Goal: Transaction & Acquisition: Obtain resource

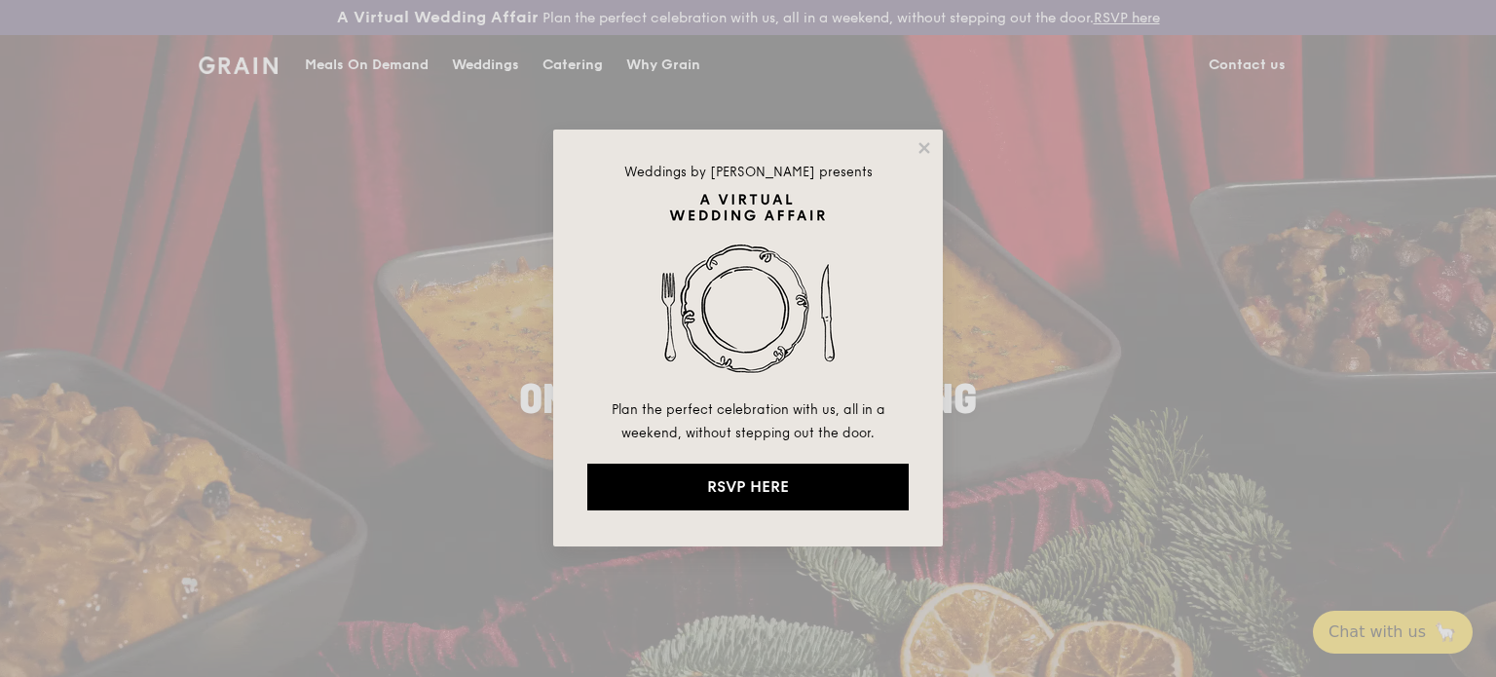
click at [550, 67] on div "Weddings by Grain presents Plan the perfect celebration with us, all in a weeke…" at bounding box center [748, 338] width 1496 height 677
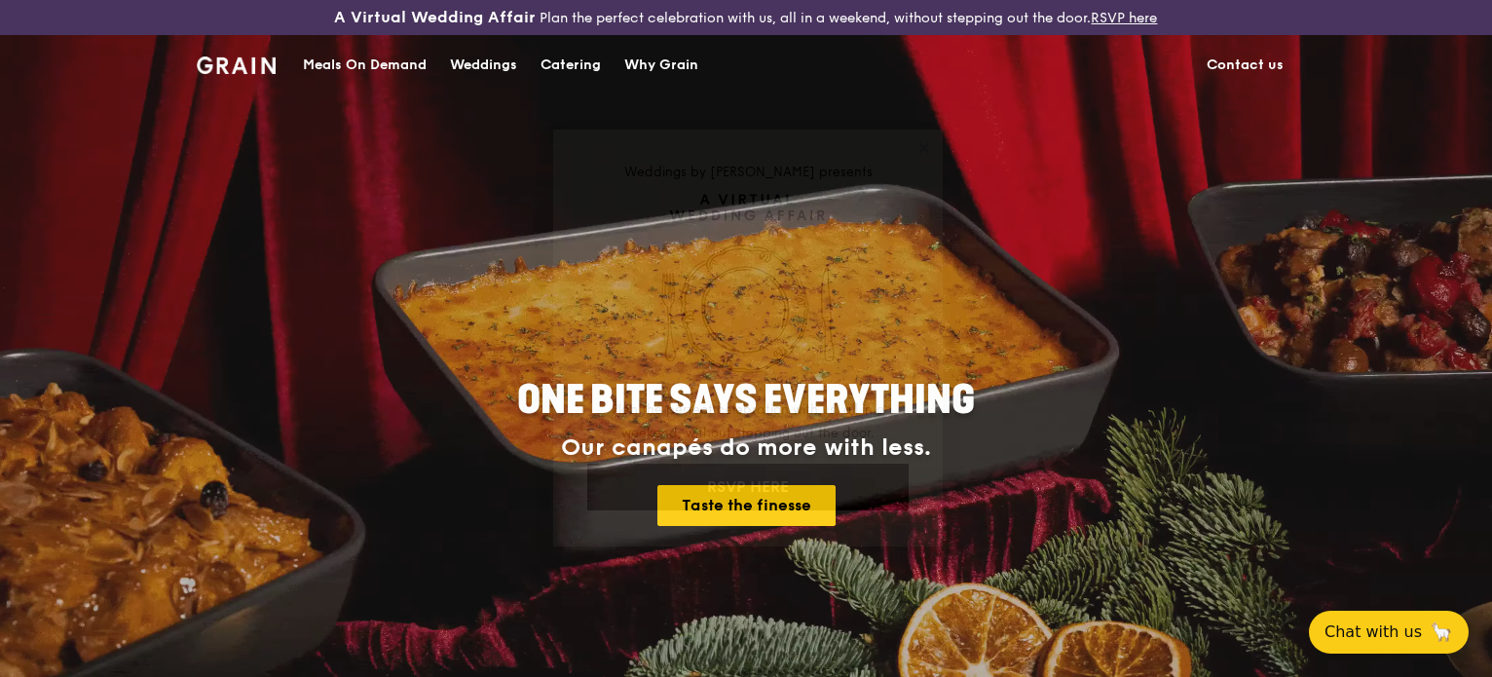
click at [600, 63] on div "Catering" at bounding box center [570, 65] width 60 height 58
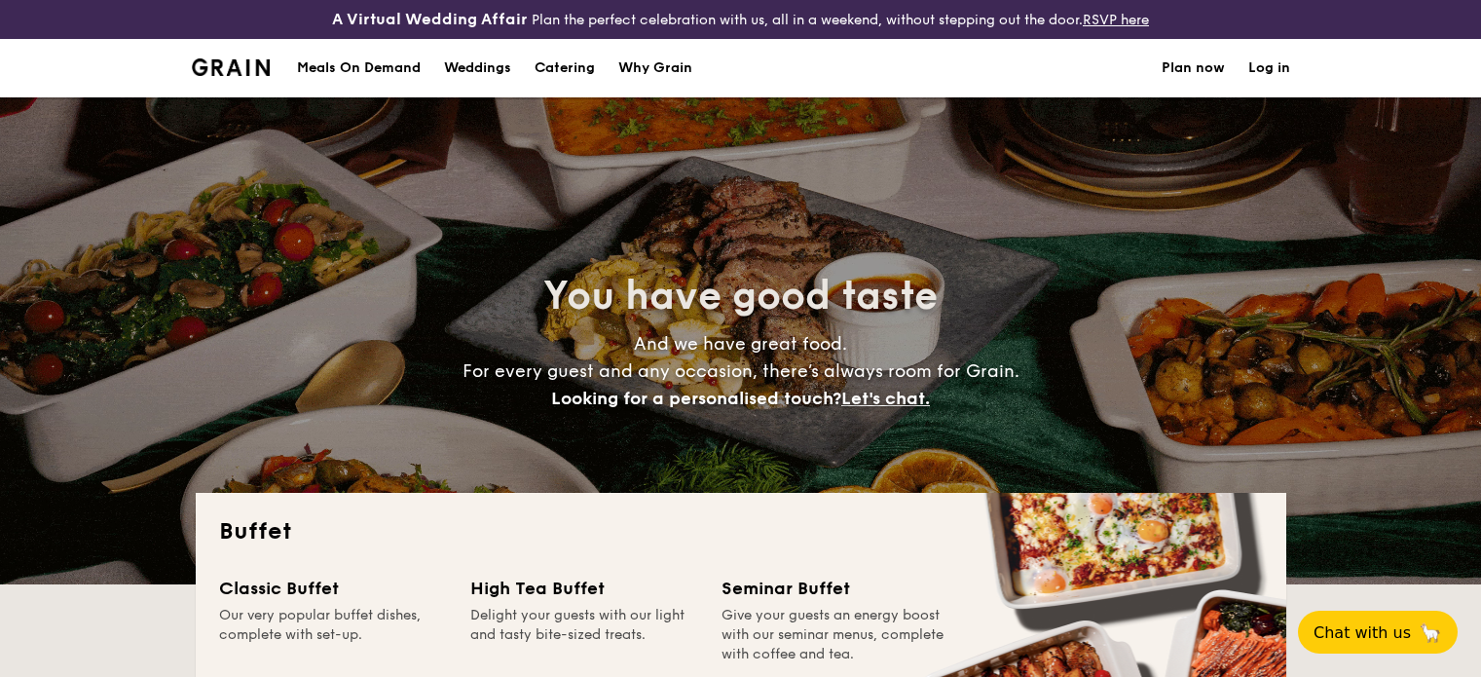
select select
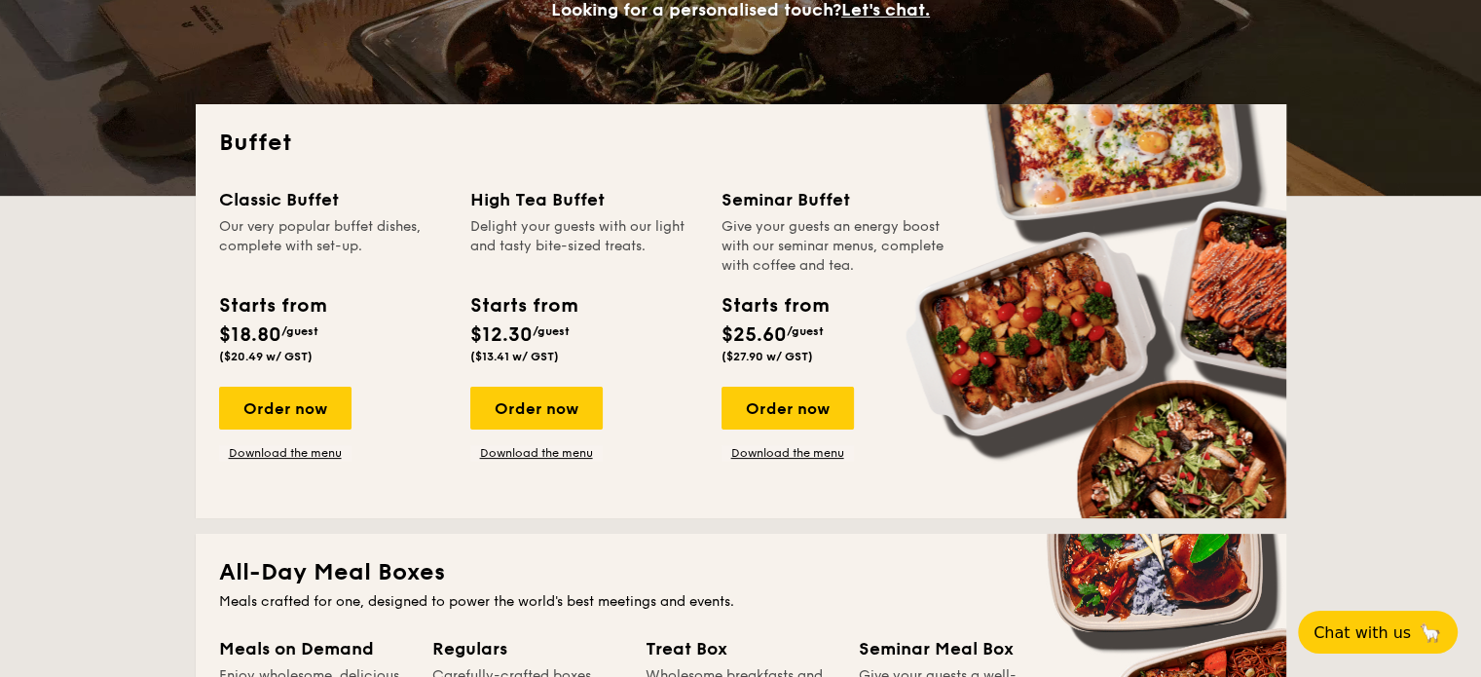
scroll to position [390, 0]
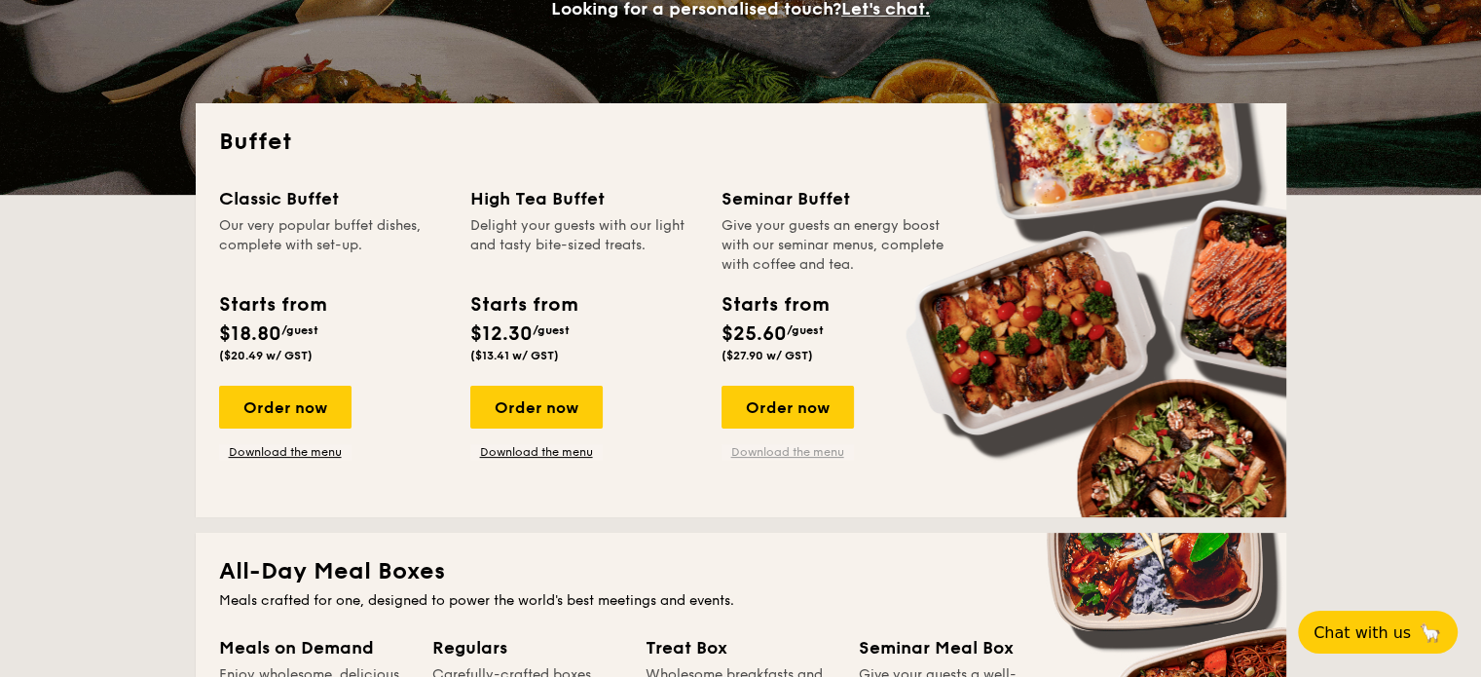
click at [794, 450] on link "Download the menu" at bounding box center [788, 452] width 132 height 16
